Goal: Information Seeking & Learning: Learn about a topic

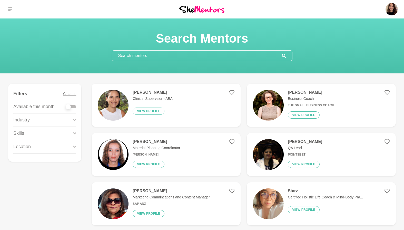
click at [131, 56] on input "text" at bounding box center [197, 56] width 170 height 10
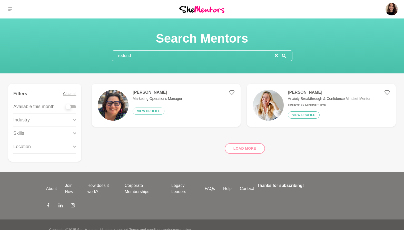
type input "redund"
click at [118, 95] on img at bounding box center [113, 105] width 31 height 31
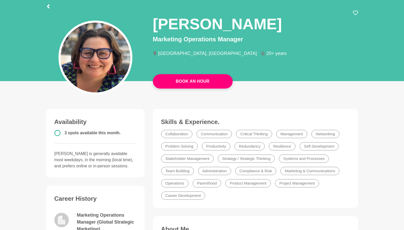
scroll to position [31, 0]
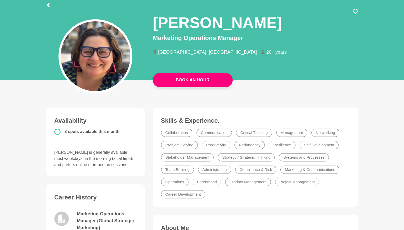
click at [246, 144] on li "Redundancy" at bounding box center [250, 145] width 30 height 8
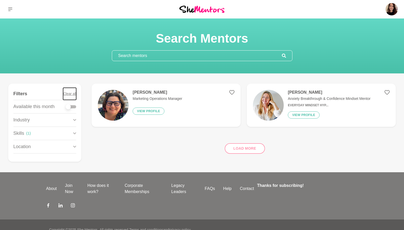
click at [72, 92] on button "Clear all" at bounding box center [69, 94] width 13 height 12
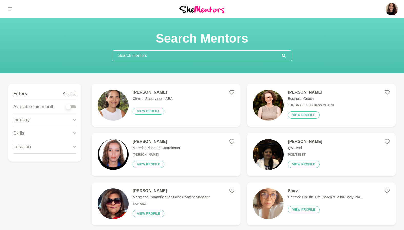
click at [31, 134] on div "Skills" at bounding box center [44, 133] width 63 height 13
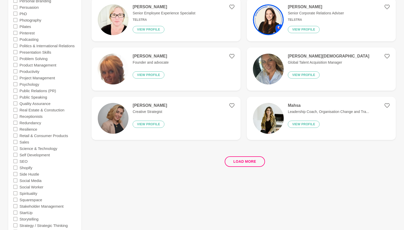
scroll to position [924, 0]
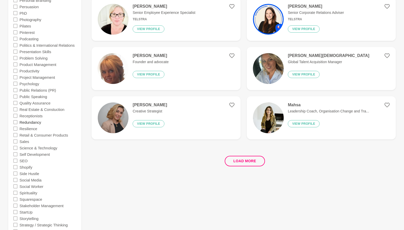
click at [35, 122] on label "Redundancy" at bounding box center [31, 122] width 22 height 6
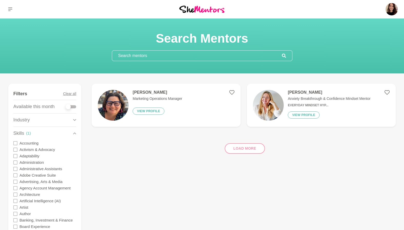
click at [298, 91] on h4 "[PERSON_NAME]" at bounding box center [329, 92] width 83 height 5
